Goal: Task Accomplishment & Management: Use online tool/utility

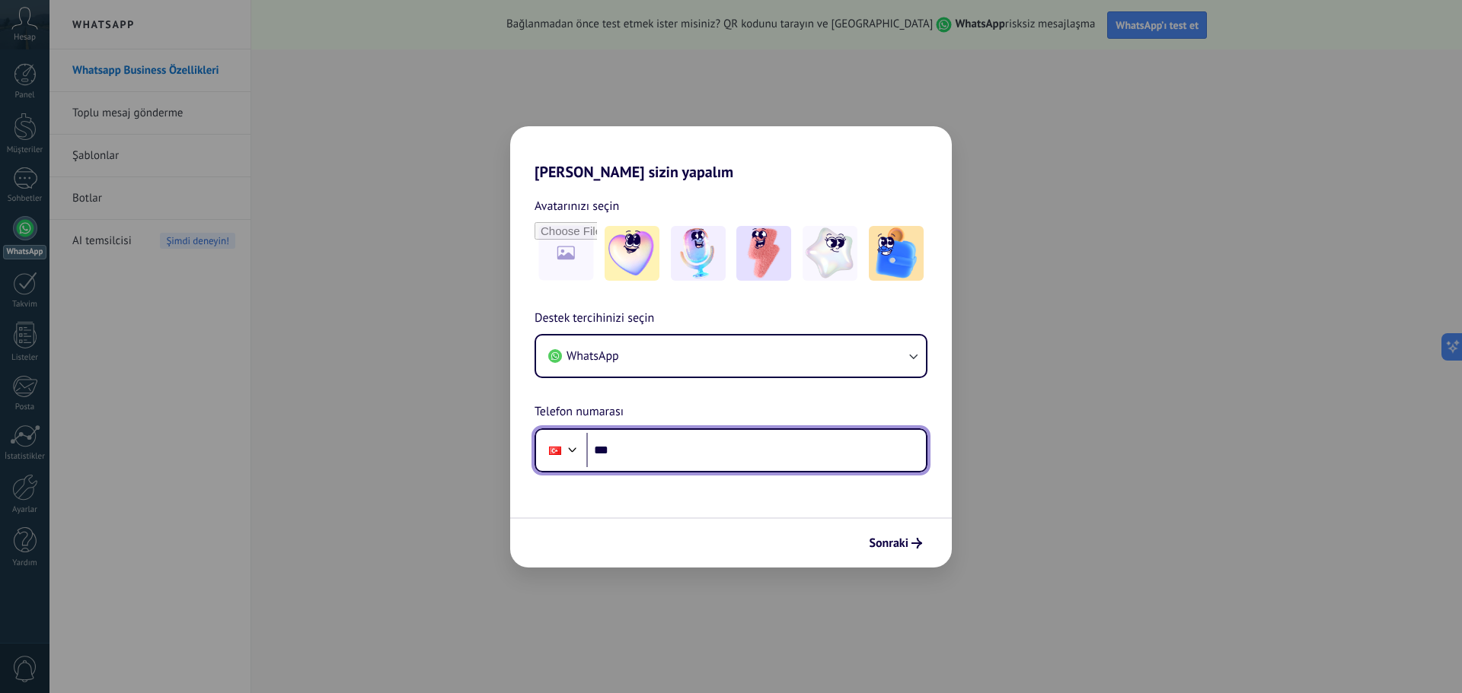
drag, startPoint x: 671, startPoint y: 439, endPoint x: 664, endPoint y: 447, distance: 10.8
click at [668, 443] on input "***" at bounding box center [756, 450] width 340 height 35
type input "**********"
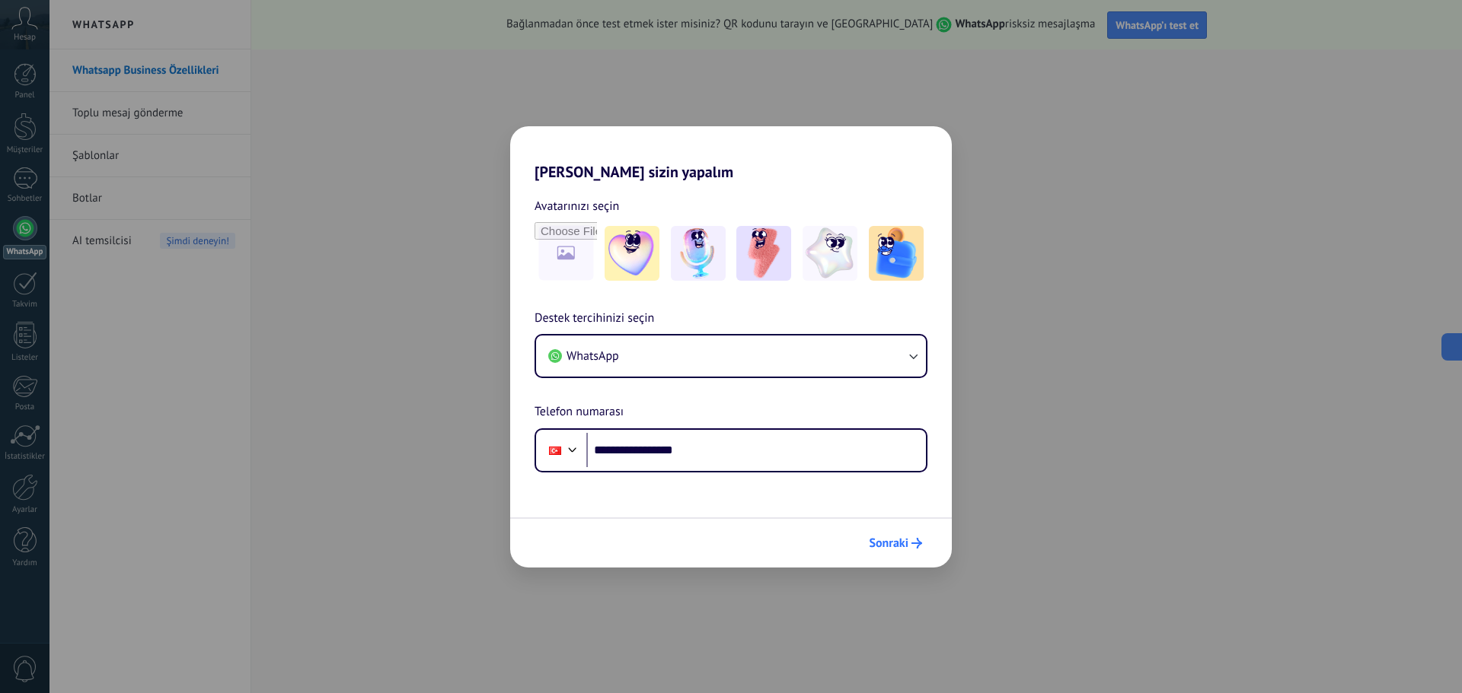
click at [895, 546] on span "Sonraki" at bounding box center [889, 543] width 40 height 11
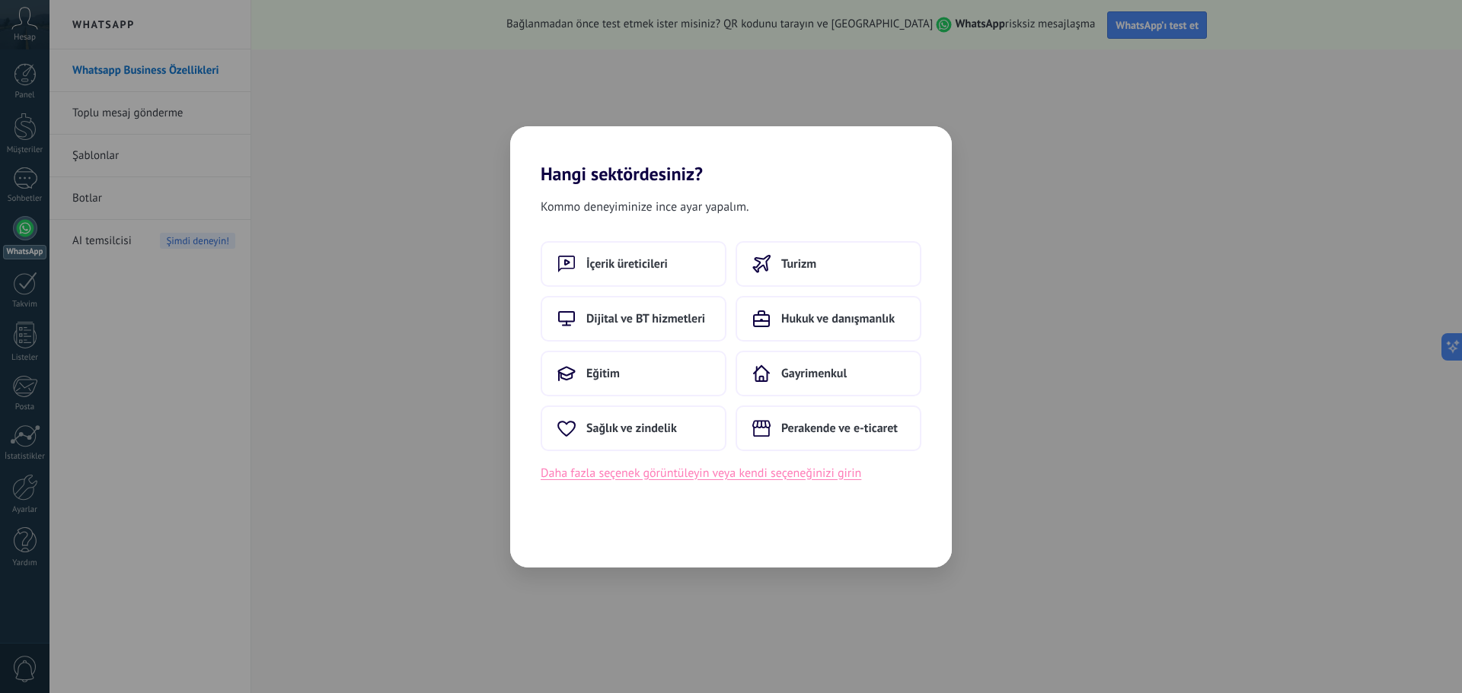
click at [707, 480] on button "Daha fazla seçenek görüntüleyin veya kendi seçeneğinizi girin" at bounding box center [700, 474] width 320 height 20
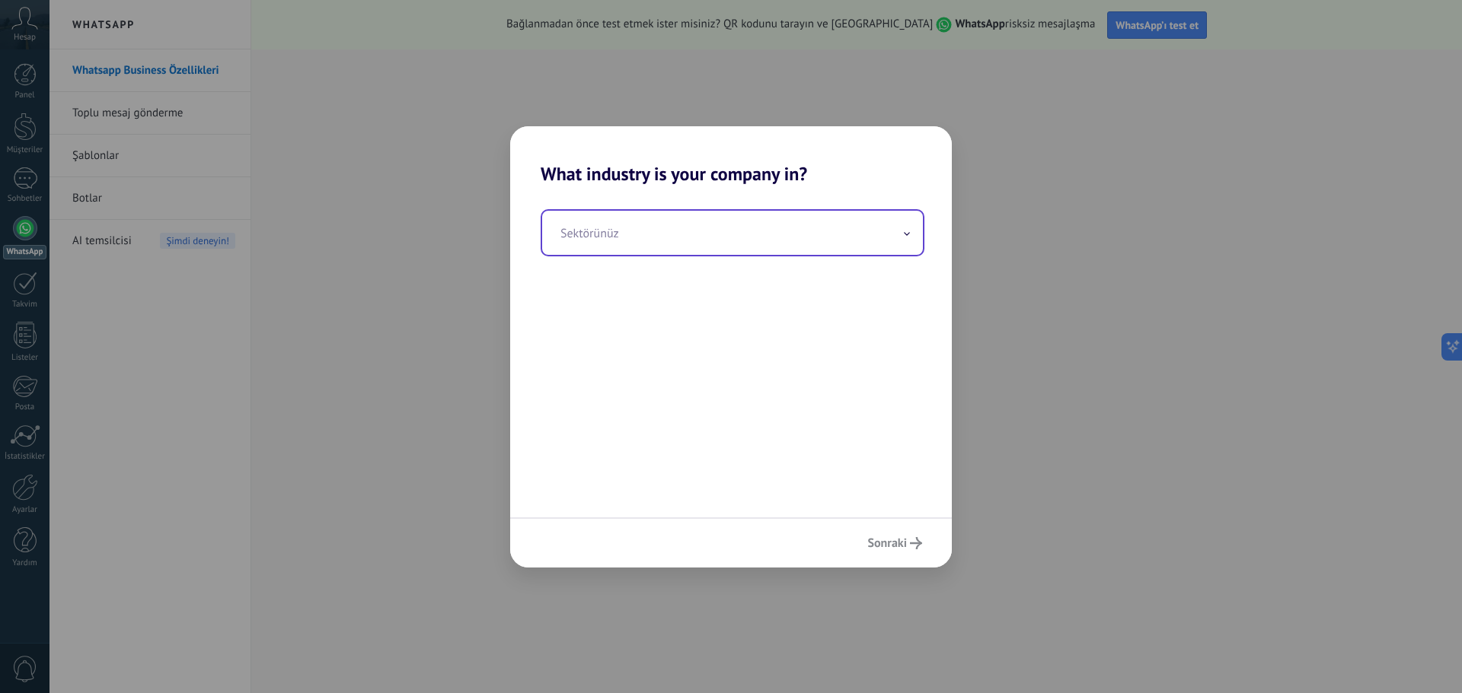
click at [635, 249] on input "text" at bounding box center [732, 233] width 381 height 44
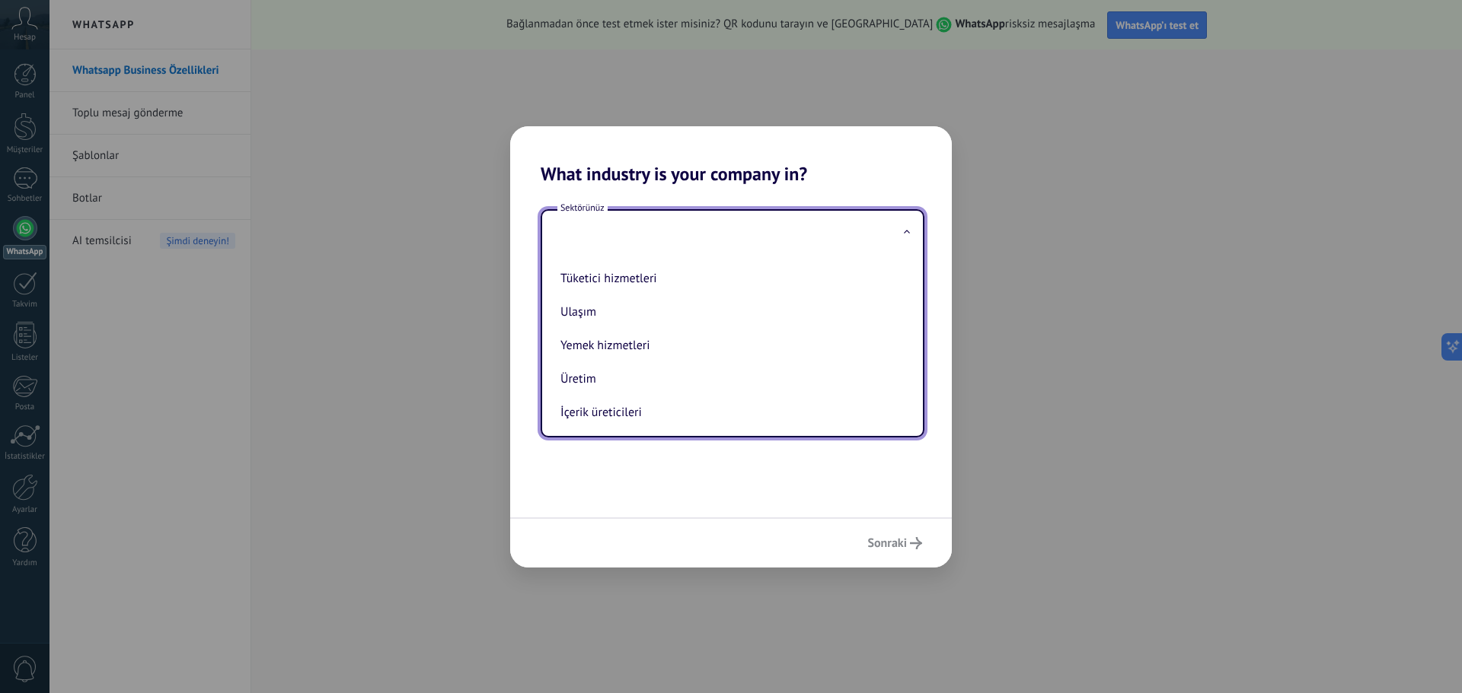
scroll to position [403, 0]
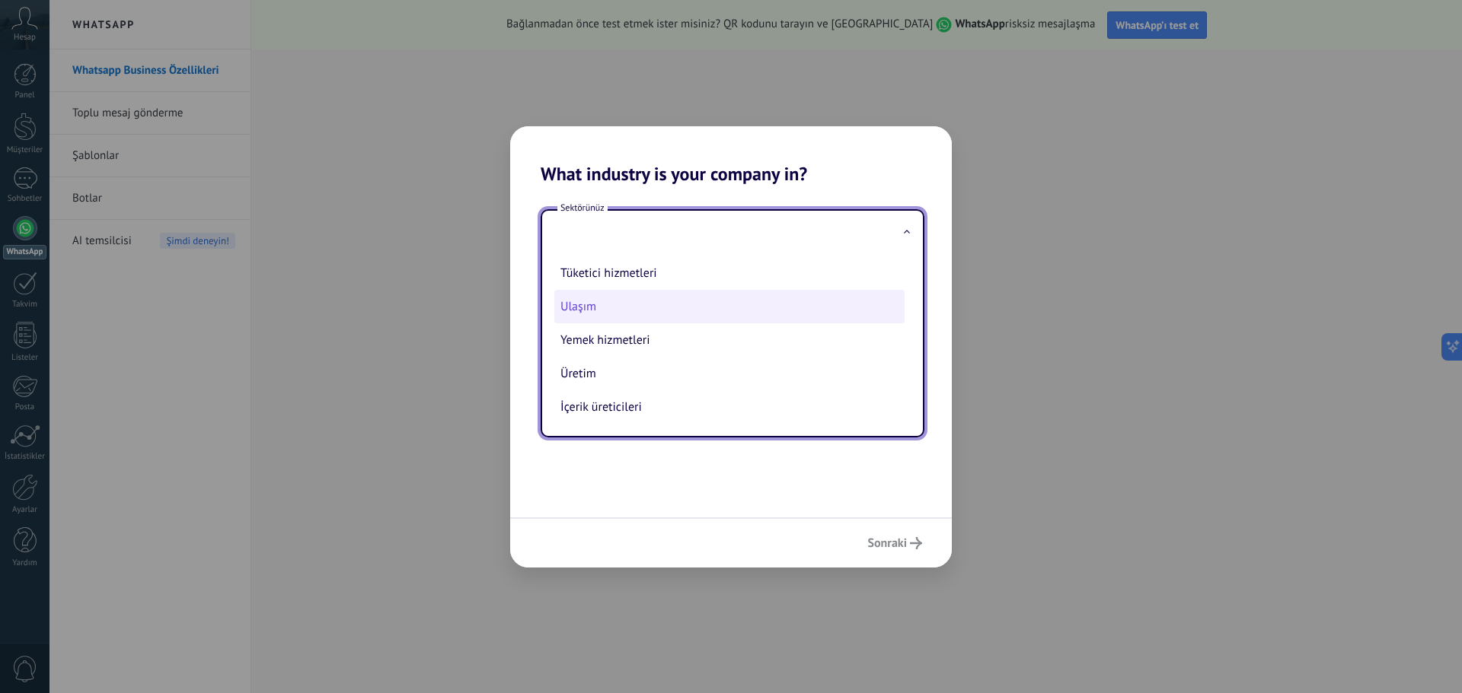
click at [579, 309] on li "Ulaşım" at bounding box center [729, 306] width 350 height 33
type input "******"
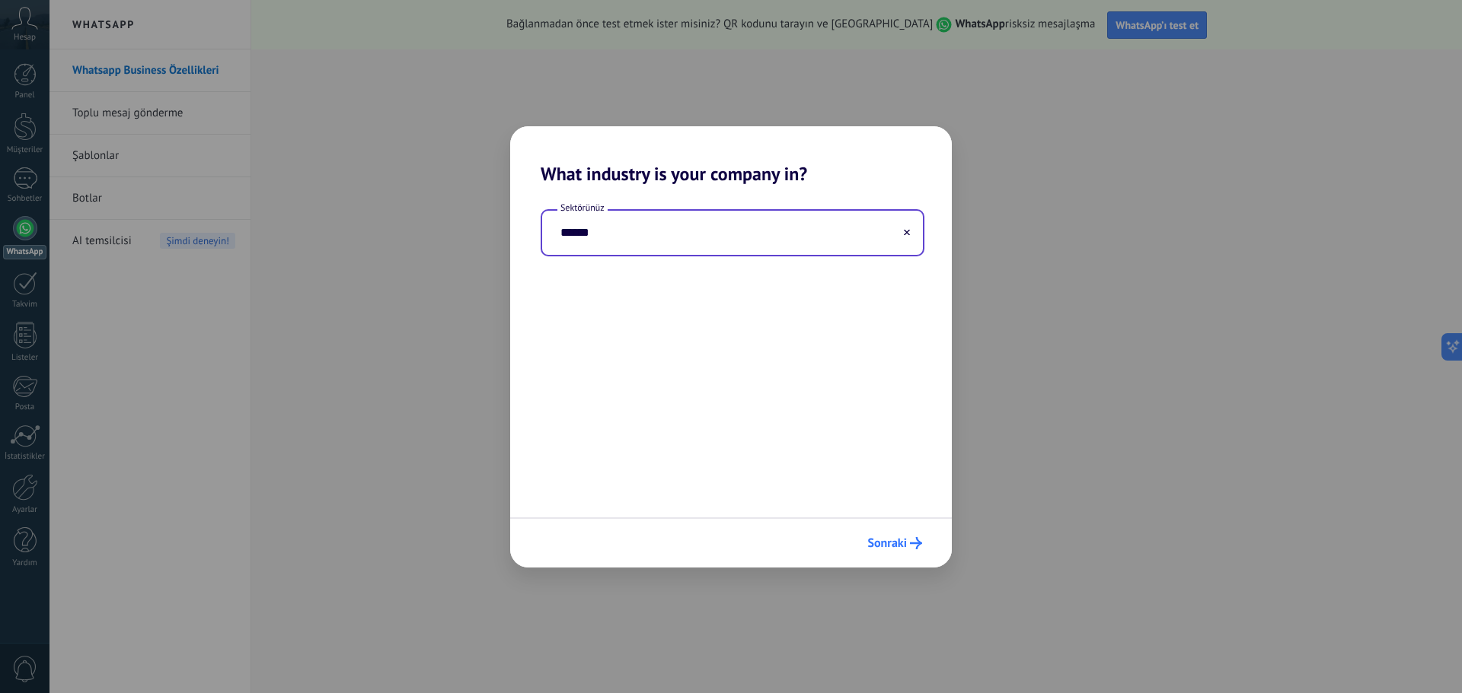
click at [883, 544] on span "Sonraki" at bounding box center [887, 543] width 40 height 11
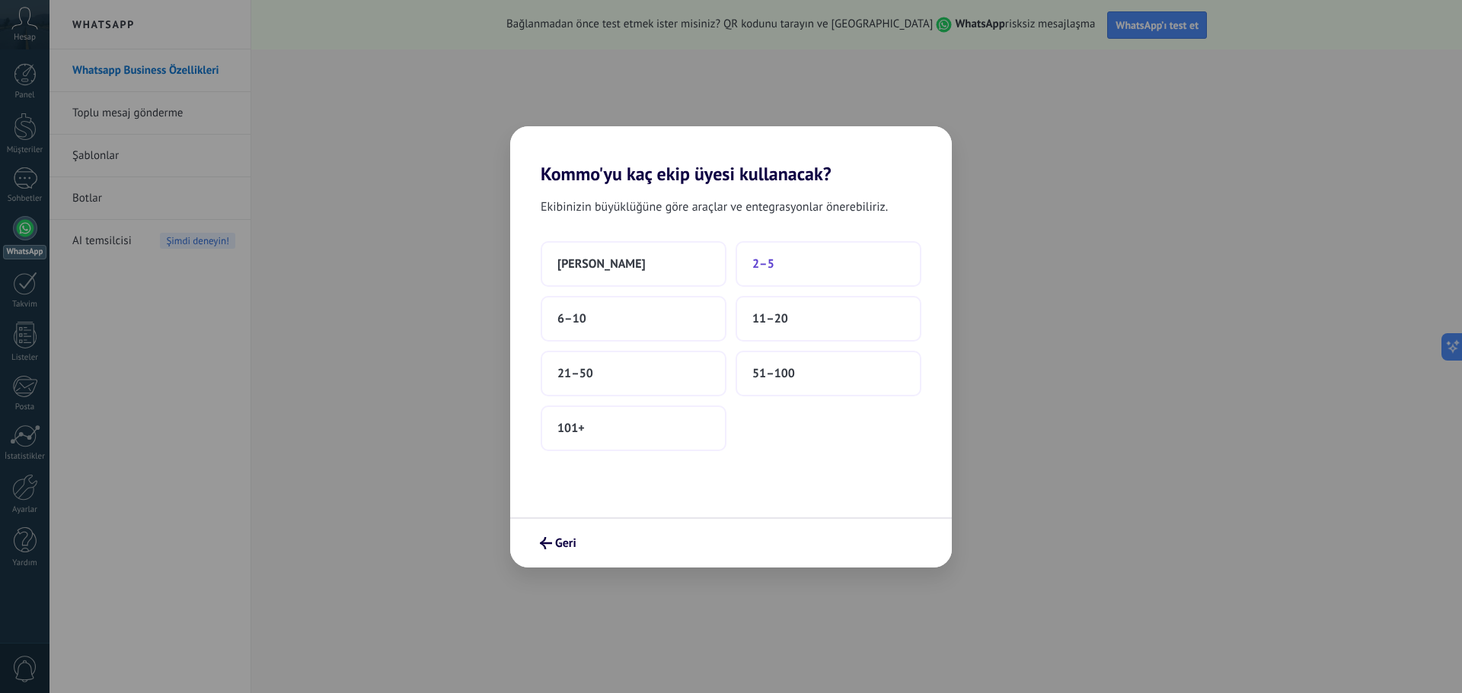
click at [760, 263] on span "2–5" at bounding box center [763, 264] width 22 height 15
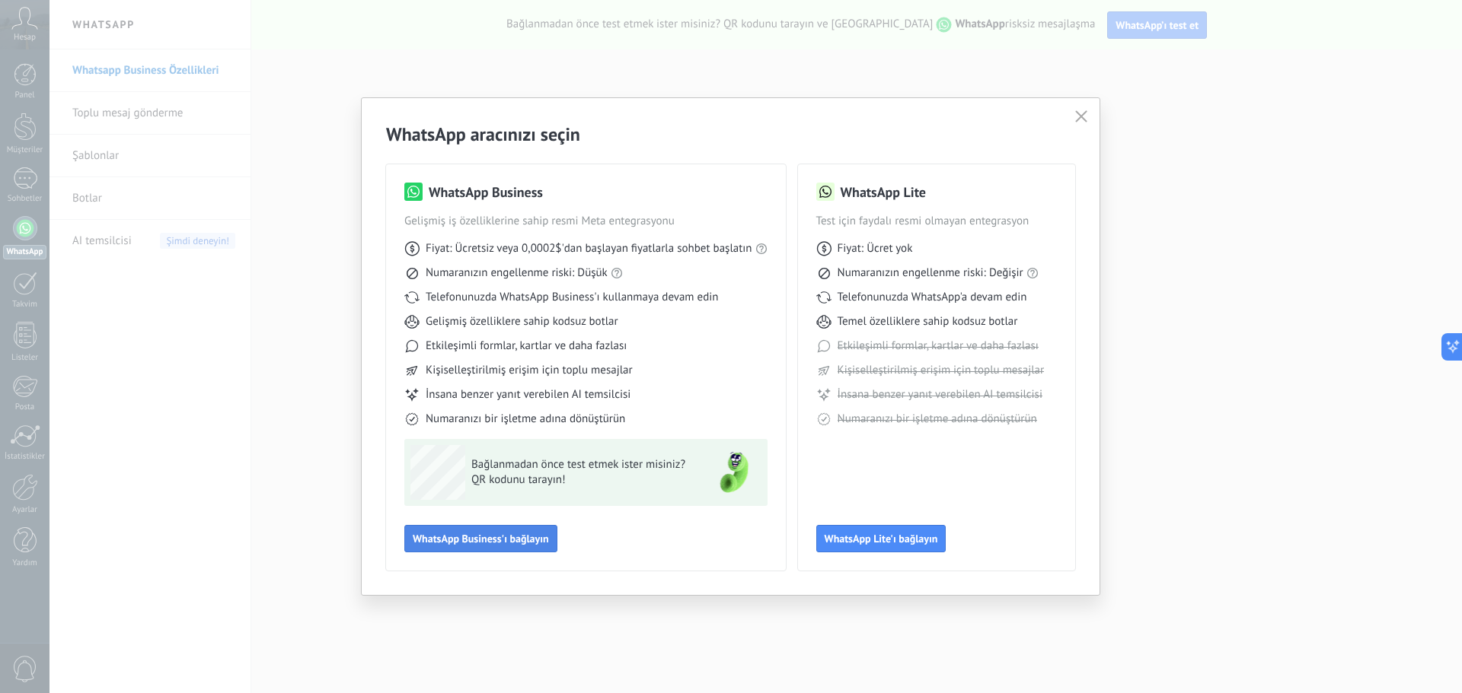
click at [507, 538] on span "WhatsApp Business'ı bağlayın" at bounding box center [481, 539] width 136 height 11
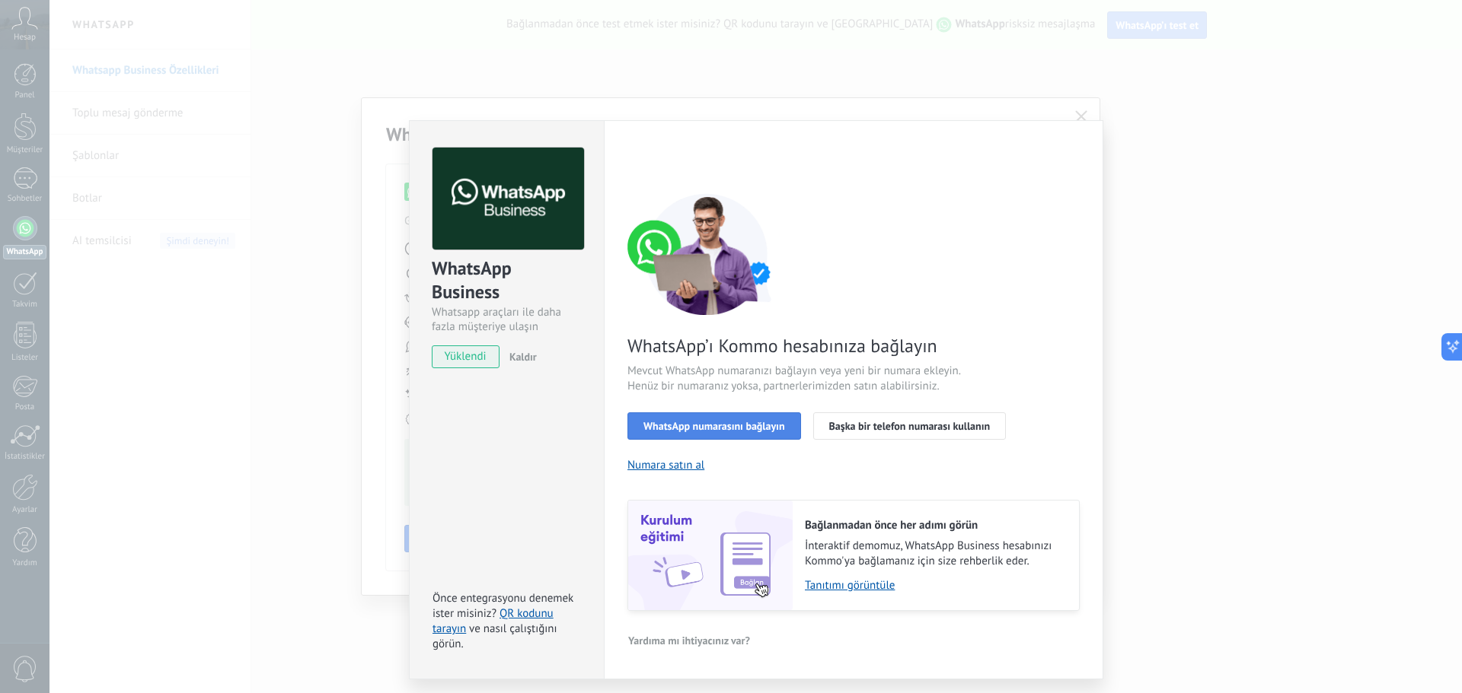
click at [728, 425] on span "WhatsApp numarasını bağlayın" at bounding box center [714, 426] width 142 height 11
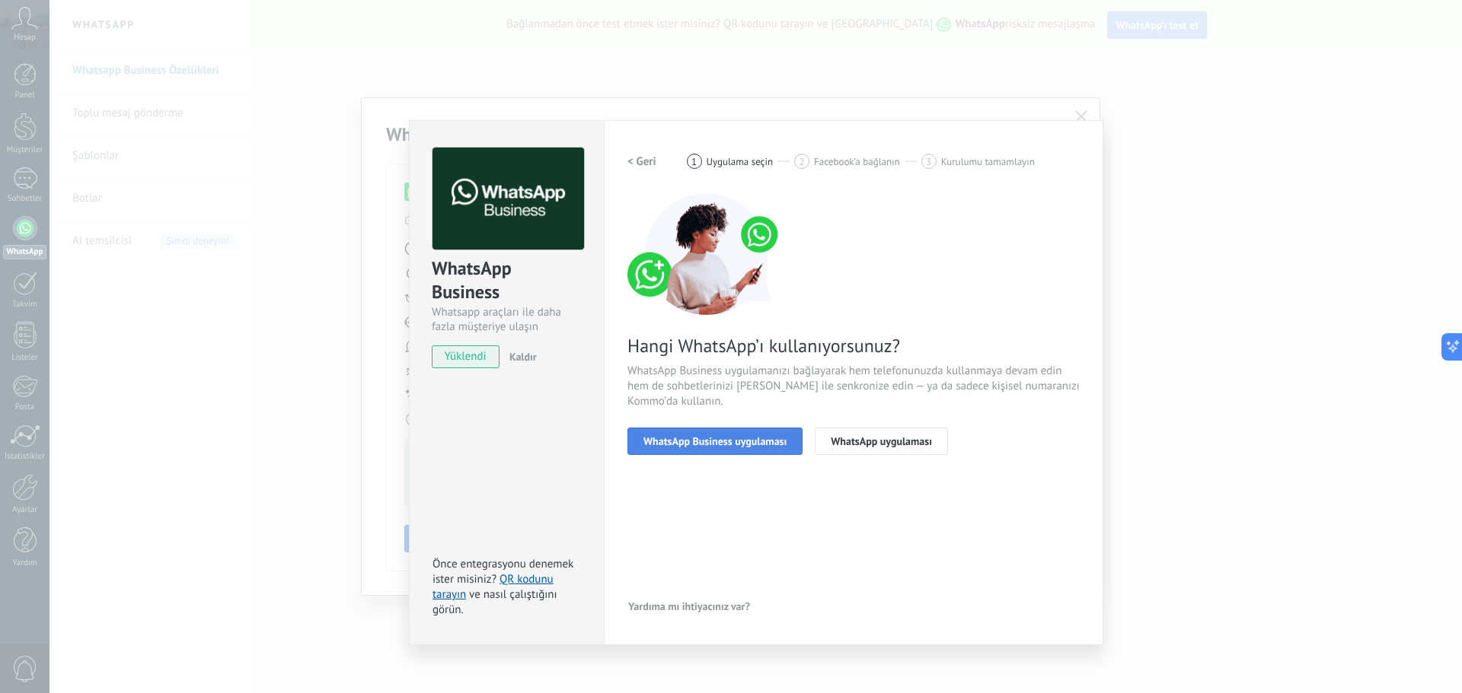
click at [774, 444] on span "WhatsApp Business uygulaması" at bounding box center [714, 441] width 143 height 11
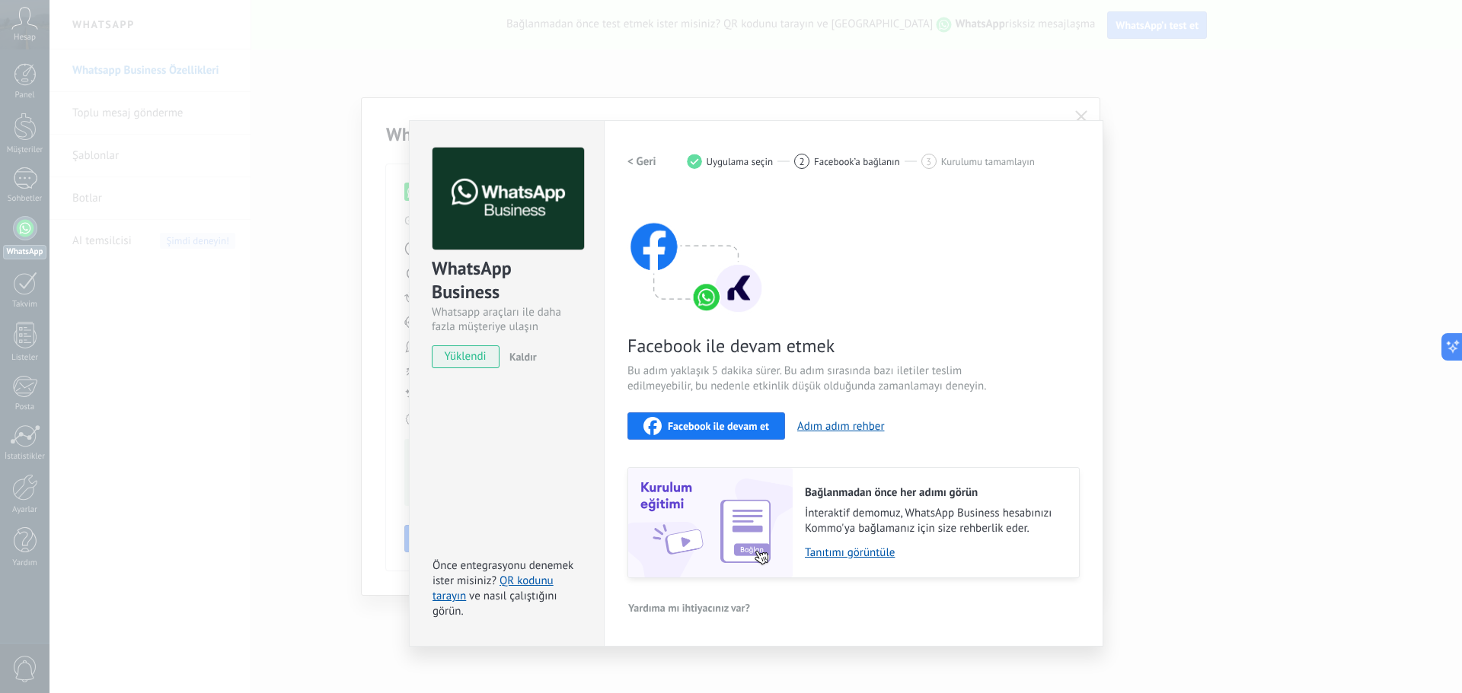
click at [751, 429] on span "Facebook ile devam et" at bounding box center [718, 426] width 101 height 11
click at [846, 426] on button "Adım adım rehber" at bounding box center [841, 426] width 88 height 14
click at [649, 163] on h2 "< Geri" at bounding box center [641, 162] width 29 height 14
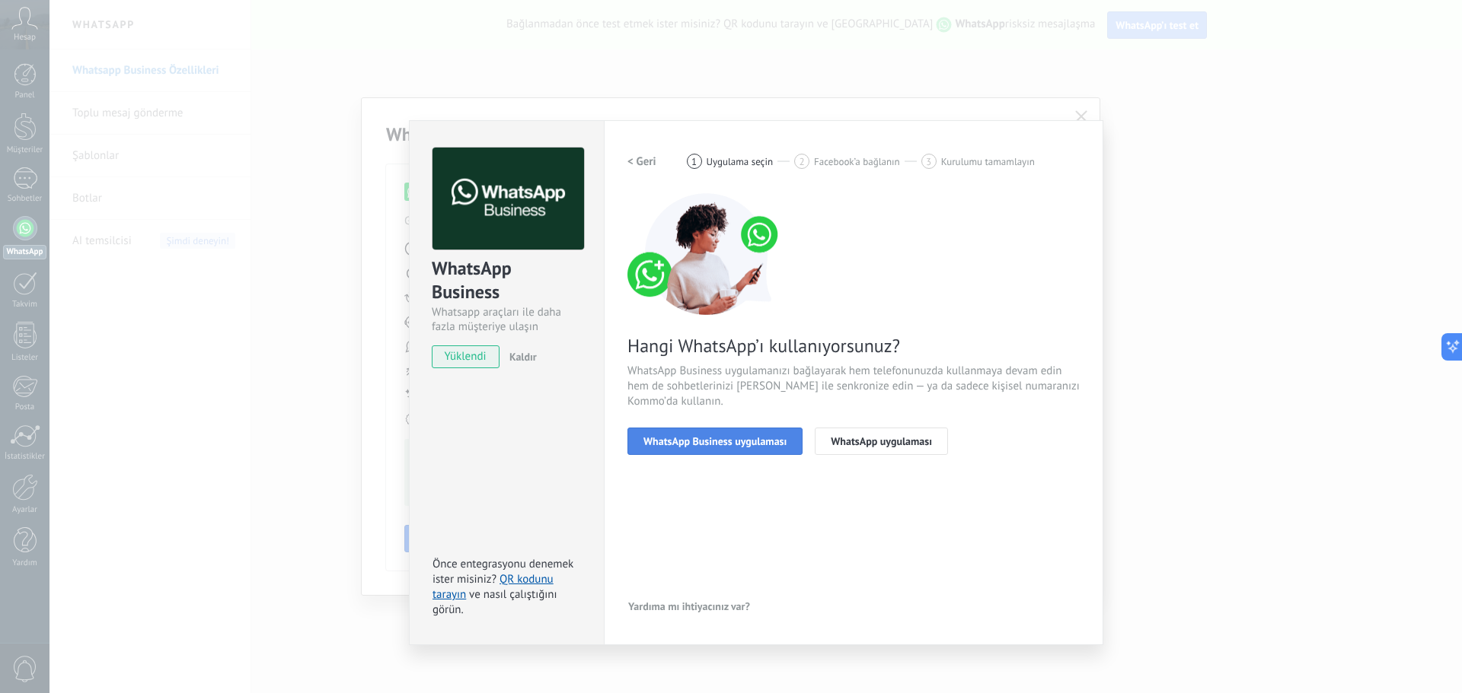
click at [744, 448] on button "WhatsApp Business uygulaması" at bounding box center [714, 441] width 175 height 27
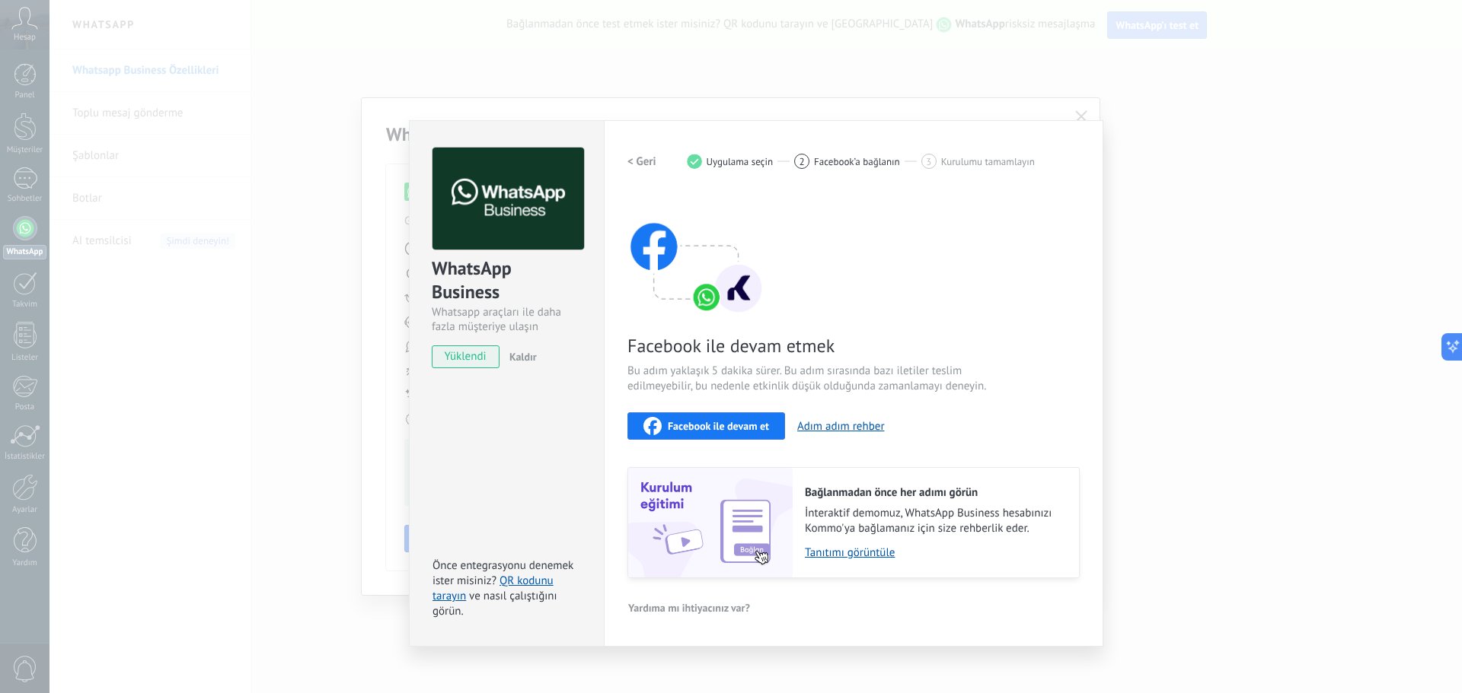
click at [967, 158] on span "Kurulumu tamamlayın" at bounding box center [988, 161] width 94 height 11
click at [657, 245] on img at bounding box center [695, 254] width 137 height 122
click at [738, 425] on span "Facebook ile devam et" at bounding box center [718, 426] width 101 height 11
click at [477, 349] on span "yüklendi" at bounding box center [465, 357] width 66 height 23
click at [480, 193] on img at bounding box center [507, 199] width 151 height 103
